Goal: Transaction & Acquisition: Purchase product/service

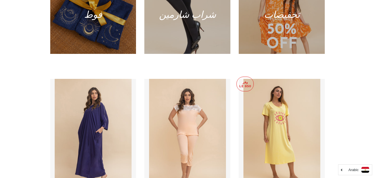
scroll to position [305, 0]
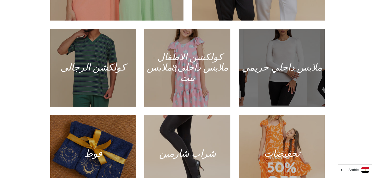
click at [289, 48] on div at bounding box center [282, 68] width 89 height 80
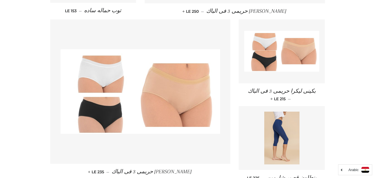
scroll to position [611, 0]
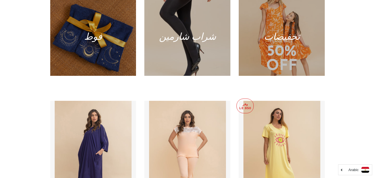
scroll to position [305, 0]
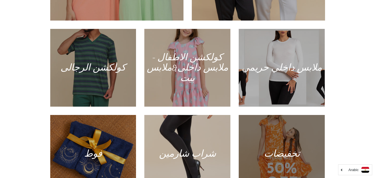
click at [280, 129] on div at bounding box center [282, 154] width 89 height 80
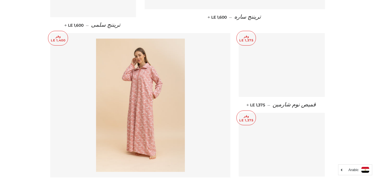
scroll to position [611, 0]
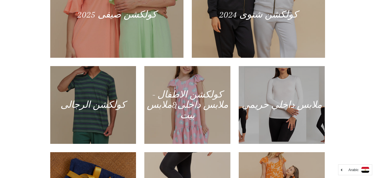
scroll to position [194, 0]
